Goal: Check status: Check status

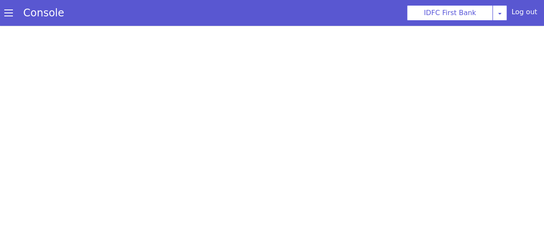
select select "mr"
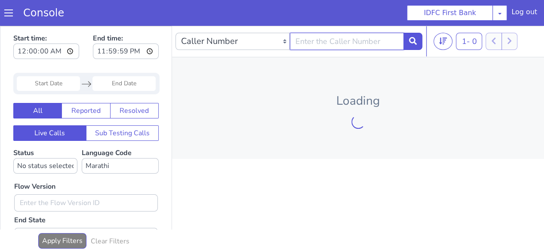
drag, startPoint x: 308, startPoint y: 37, endPoint x: 308, endPoint y: 42, distance: 5.2
click at [308, 39] on input "text" at bounding box center [347, 41] width 114 height 17
click at [308, 43] on input "text" at bounding box center [347, 41] width 114 height 17
type input "9834569605"
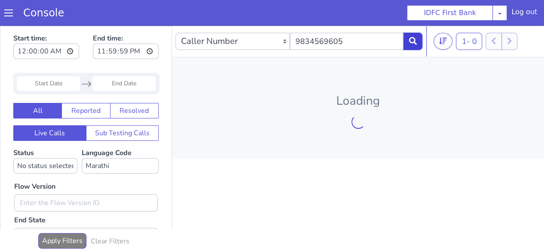
click at [414, 46] on button at bounding box center [412, 41] width 19 height 17
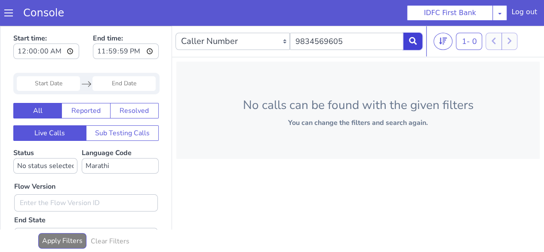
click at [415, 44] on icon at bounding box center [413, 41] width 8 height 8
click at [115, 167] on select "No language selected Hindi English Tamil Telugu Kanada Marathi Malayalam Gujara…" at bounding box center [120, 165] width 77 height 15
click at [82, 158] on select "No language selected Hindi English Tamil Telugu Kanada Marathi Malayalam Gujara…" at bounding box center [120, 165] width 77 height 15
select select "mr"
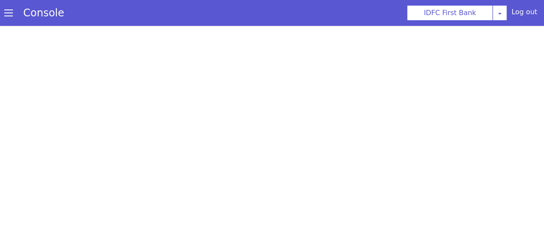
select select "mr"
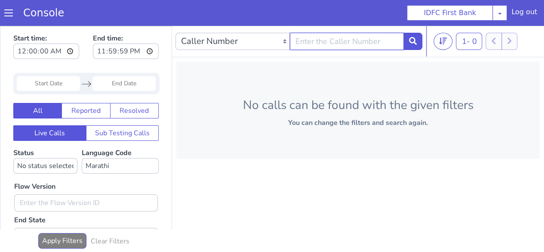
click at [346, 43] on input "text" at bounding box center [347, 41] width 114 height 17
type input "m"
type input "9834569605"
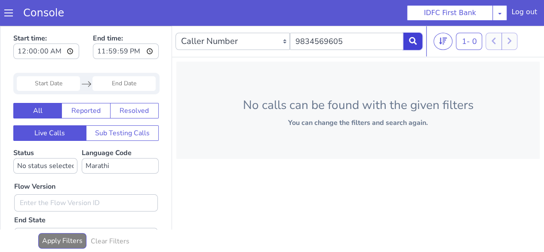
click at [415, 40] on icon at bounding box center [413, 41] width 8 height 8
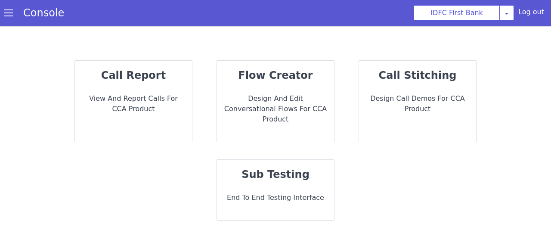
click at [169, 86] on div "call report View and report calls for CCA Product" at bounding box center [133, 101] width 117 height 81
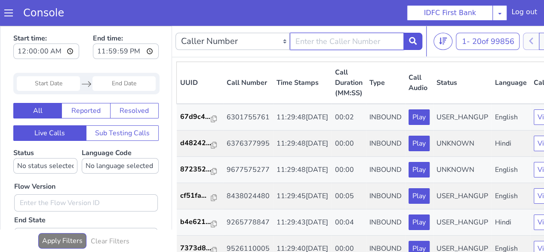
click at [314, 42] on input "text" at bounding box center [347, 41] width 114 height 17
type input "9834569605"
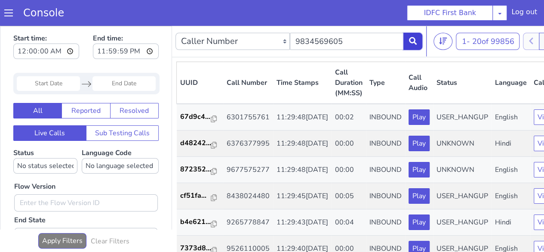
click at [408, 37] on button at bounding box center [412, 41] width 19 height 17
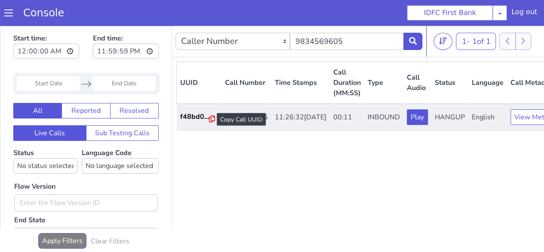
click at [209, 118] on icon at bounding box center [212, 118] width 6 height 7
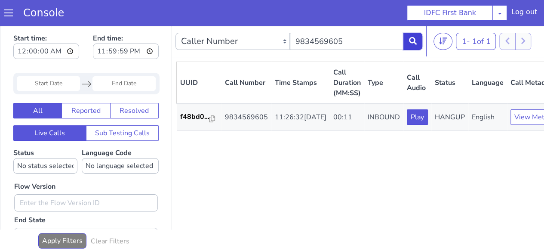
click at [417, 40] on button at bounding box center [412, 41] width 19 height 17
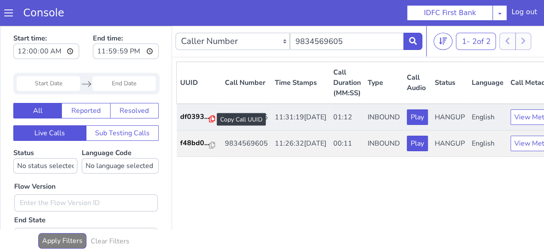
click at [209, 119] on icon at bounding box center [212, 118] width 6 height 7
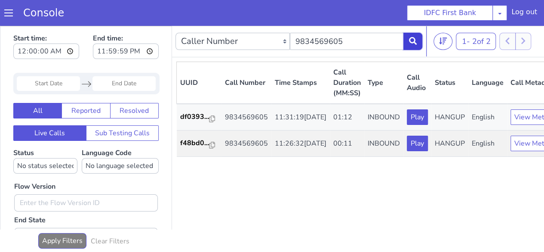
click at [413, 44] on icon at bounding box center [413, 41] width 8 height 8
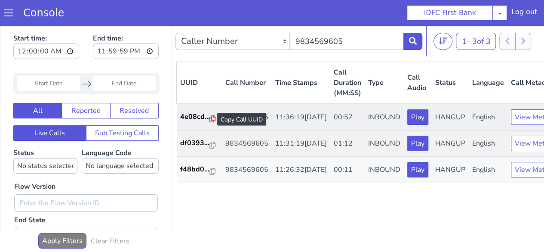
click at [212, 118] on icon at bounding box center [212, 118] width 6 height 7
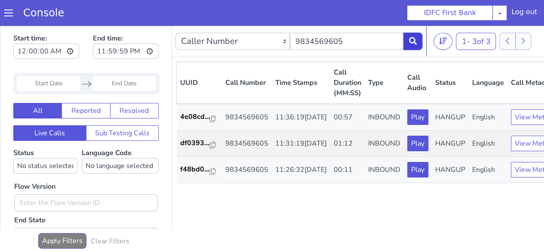
click at [410, 45] on button at bounding box center [412, 41] width 19 height 17
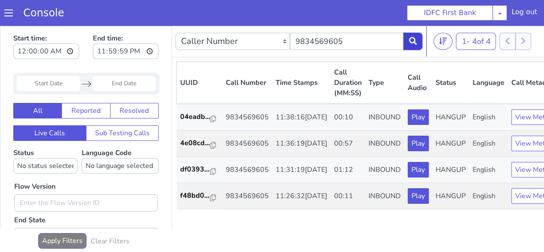
click at [407, 42] on button at bounding box center [412, 41] width 19 height 17
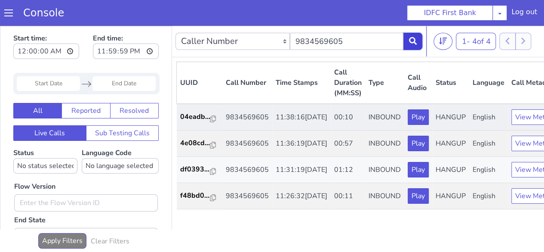
scroll to position [16, 0]
click at [214, 115] on icon at bounding box center [213, 118] width 6 height 7
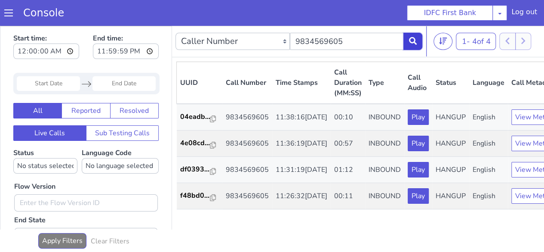
click at [419, 43] on button at bounding box center [412, 41] width 19 height 17
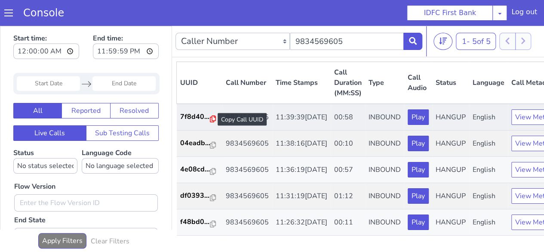
click at [211, 121] on icon at bounding box center [213, 118] width 6 height 7
click at [210, 122] on div at bounding box center [213, 119] width 6 height 10
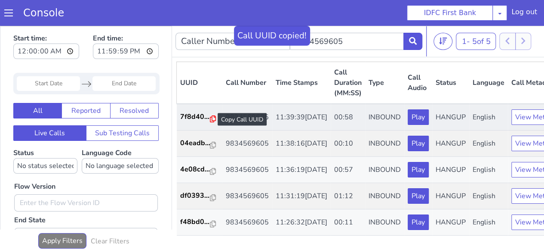
click at [210, 120] on icon at bounding box center [213, 118] width 6 height 7
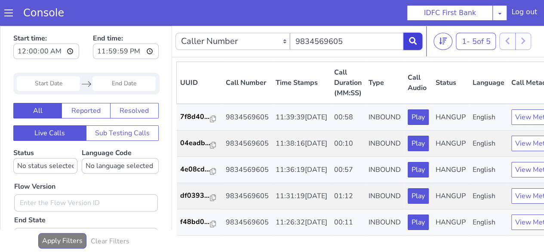
click at [412, 39] on icon at bounding box center [413, 41] width 8 height 8
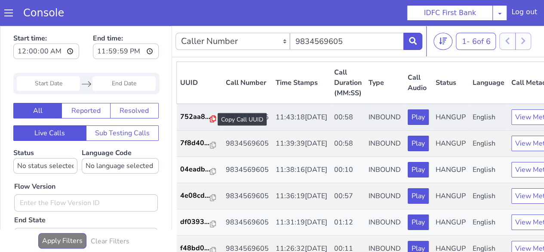
click at [210, 119] on icon at bounding box center [213, 118] width 6 height 7
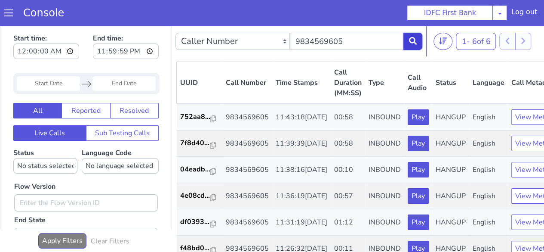
click at [412, 41] on icon at bounding box center [413, 41] width 8 height 8
drag, startPoint x: 210, startPoint y: 120, endPoint x: 227, endPoint y: 47, distance: 74.2
click at [211, 119] on icon at bounding box center [213, 118] width 6 height 7
click at [414, 40] on icon at bounding box center [413, 41] width 8 height 8
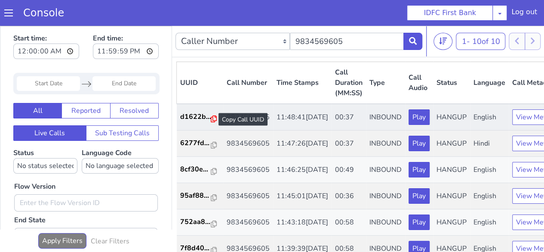
click at [211, 118] on icon at bounding box center [214, 118] width 6 height 7
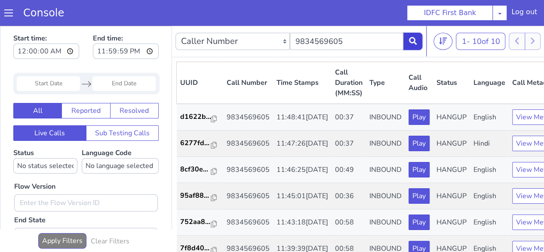
click at [410, 43] on icon at bounding box center [413, 41] width 8 height 8
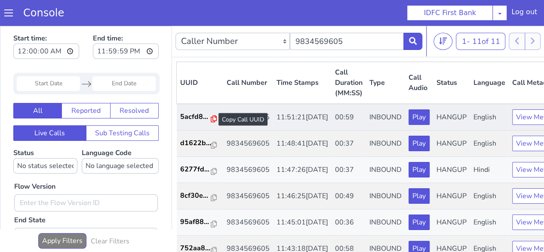
click at [213, 121] on icon at bounding box center [214, 118] width 6 height 7
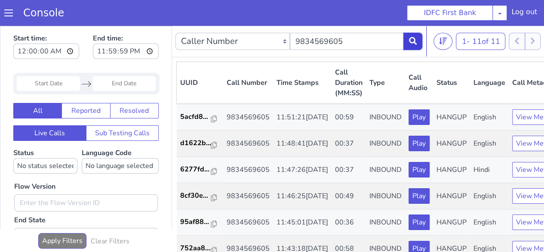
click at [408, 43] on button at bounding box center [412, 41] width 19 height 17
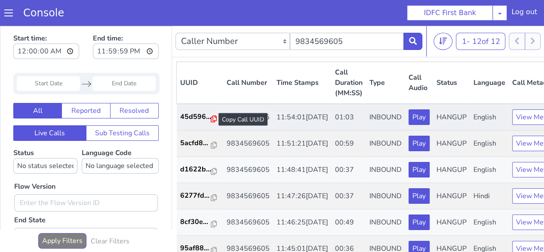
click at [212, 121] on icon at bounding box center [214, 118] width 6 height 7
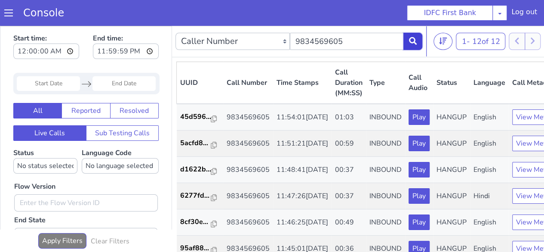
click at [410, 39] on icon at bounding box center [413, 41] width 8 height 8
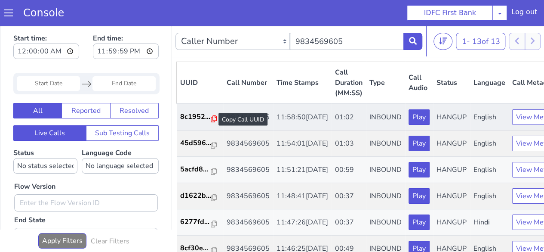
click at [211, 121] on icon at bounding box center [214, 118] width 6 height 7
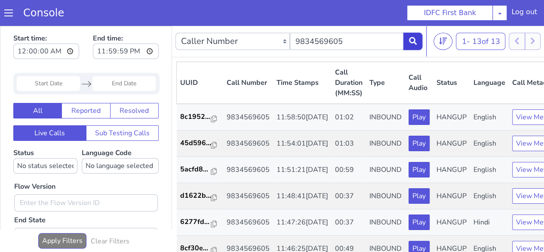
click at [410, 46] on button at bounding box center [412, 41] width 19 height 17
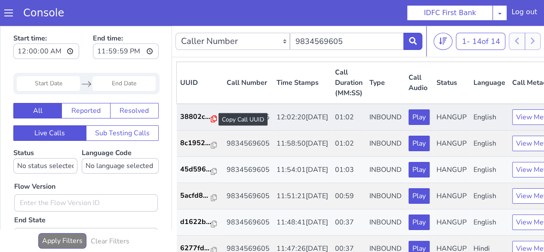
click at [214, 119] on icon at bounding box center [214, 118] width 6 height 7
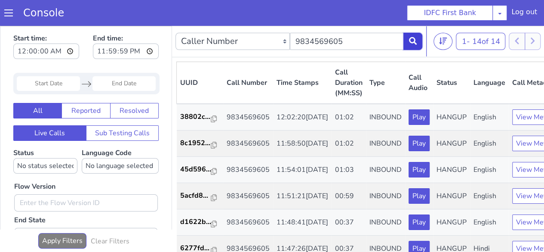
click at [415, 43] on icon at bounding box center [413, 41] width 8 height 8
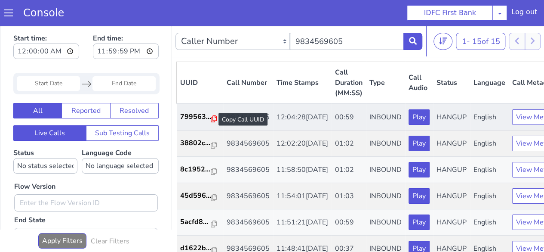
click at [212, 120] on icon at bounding box center [214, 118] width 6 height 7
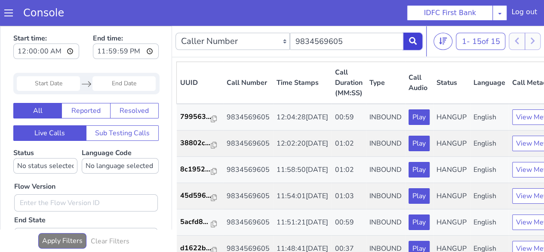
click at [411, 37] on icon at bounding box center [413, 41] width 8 height 8
click at [410, 43] on icon at bounding box center [413, 41] width 8 height 8
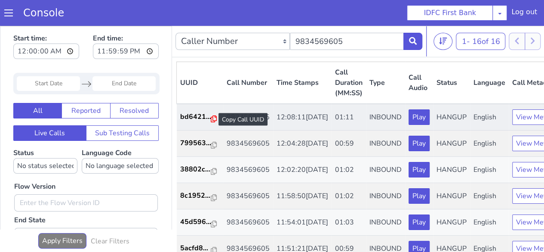
click at [212, 118] on icon at bounding box center [214, 118] width 6 height 7
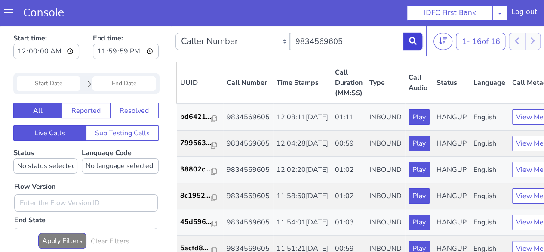
click at [412, 37] on icon at bounding box center [413, 41] width 8 height 8
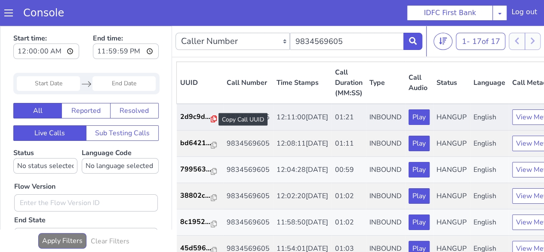
click at [211, 117] on icon at bounding box center [214, 118] width 6 height 7
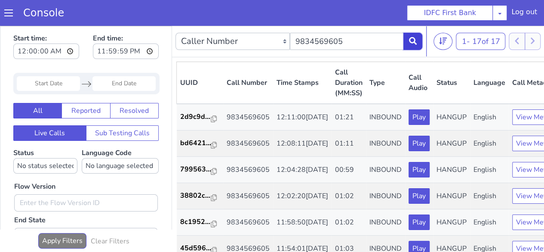
click at [411, 43] on icon at bounding box center [413, 41] width 8 height 8
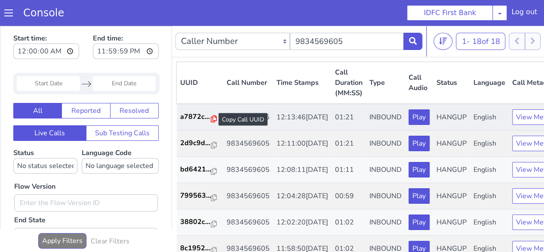
click at [212, 119] on icon at bounding box center [214, 118] width 6 height 7
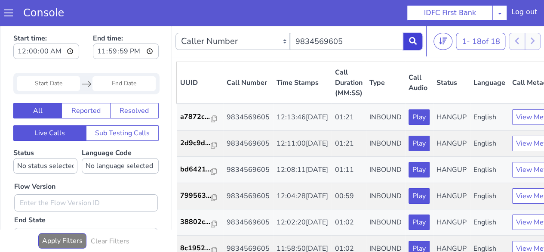
click at [412, 46] on button at bounding box center [412, 41] width 19 height 17
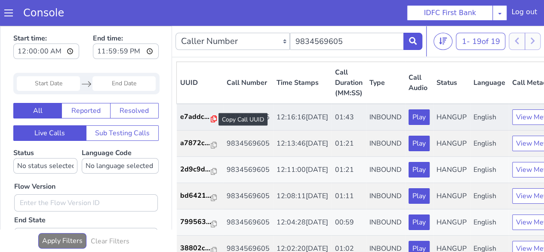
click at [211, 117] on icon at bounding box center [214, 118] width 6 height 7
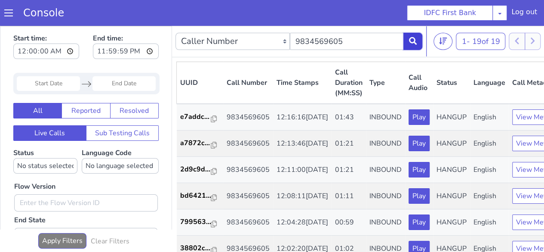
click at [410, 44] on icon at bounding box center [413, 41] width 8 height 8
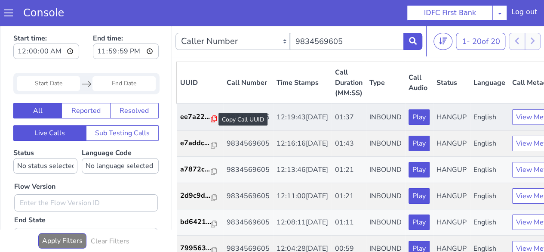
click at [211, 121] on icon at bounding box center [214, 118] width 6 height 7
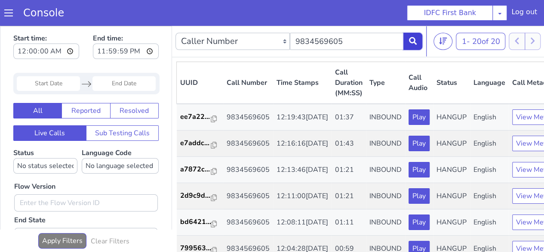
click at [415, 42] on icon at bounding box center [413, 41] width 8 height 8
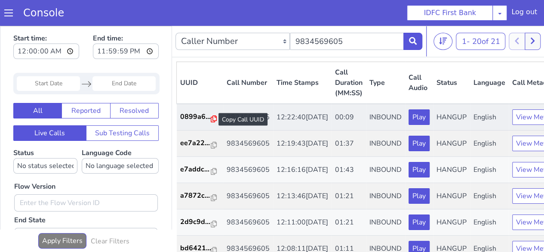
click at [212, 118] on icon at bounding box center [214, 118] width 6 height 7
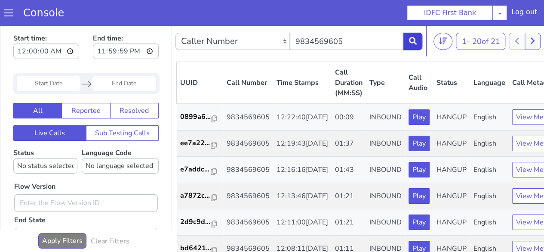
click at [415, 44] on icon at bounding box center [413, 41] width 8 height 8
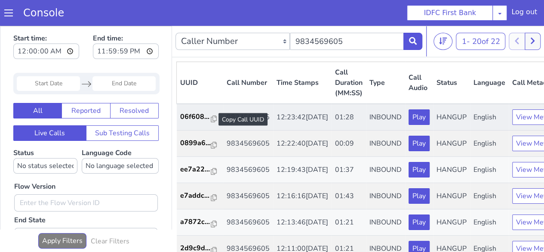
click at [213, 123] on div at bounding box center [214, 119] width 6 height 10
